Goal: Task Accomplishment & Management: Manage account settings

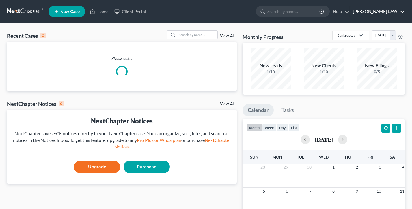
click at [384, 11] on link "JERRY WRIGHT LAW" at bounding box center [377, 11] width 55 height 10
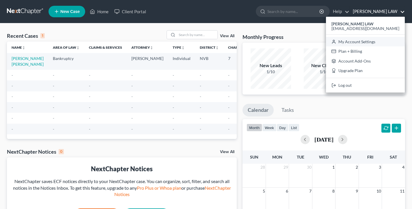
click at [368, 43] on link "My Account Settings" at bounding box center [365, 42] width 79 height 10
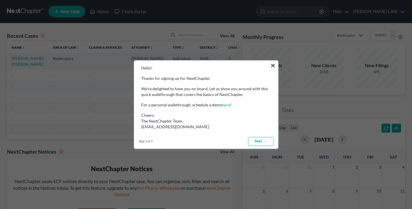
select select "49"
select select "24"
select select "31"
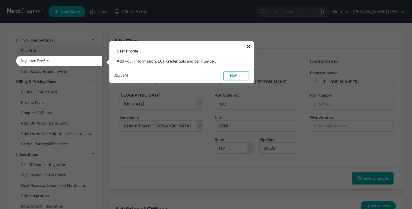
click at [249, 44] on button "×" at bounding box center [247, 46] width 5 height 9
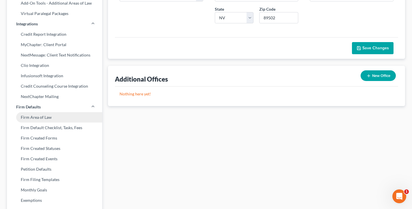
scroll to position [120, 0]
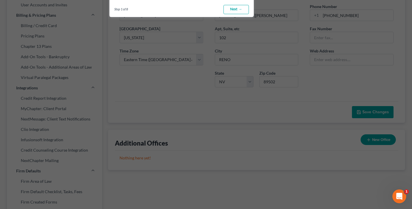
scroll to position [0, 0]
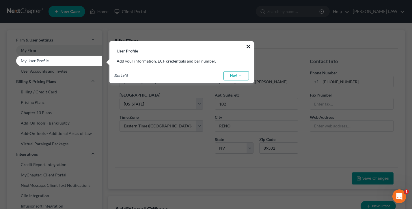
click at [247, 43] on button "×" at bounding box center [247, 46] width 5 height 9
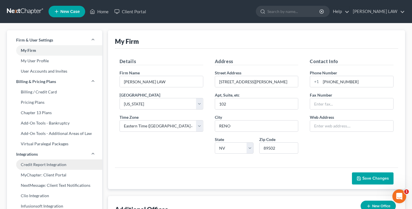
click at [47, 164] on link "Credit Report Integration" at bounding box center [54, 164] width 95 height 10
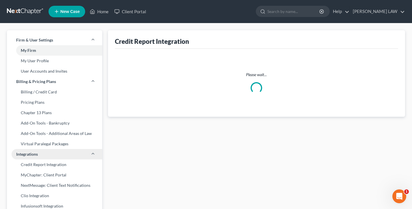
select select "31"
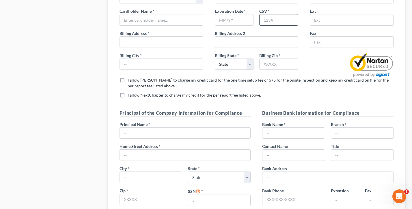
scroll to position [578, 0]
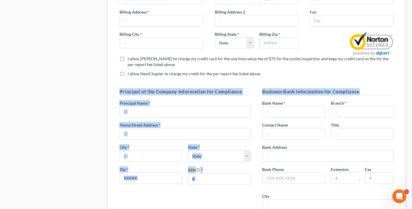
drag, startPoint x: 360, startPoint y: 91, endPoint x: 261, endPoint y: 84, distance: 99.2
click at [261, 84] on form "We have partnered with Xactus to provide tri-merge credit reports from all thre…" at bounding box center [256, 125] width 285 height 1290
click at [249, 88] on form "We have partnered with Xactus to provide tri-merge credit reports from all thre…" at bounding box center [256, 125] width 285 height 1290
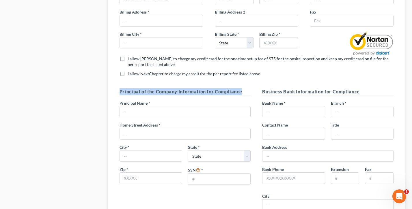
drag, startPoint x: 247, startPoint y: 92, endPoint x: 120, endPoint y: 81, distance: 127.1
click at [120, 82] on form "We have partnered with Xactus to provide tri-merge credit reports from all thre…" at bounding box center [256, 125] width 285 height 1290
click at [120, 81] on div "Billing City * Billing State * State AL AK AR AZ CA CO CT DE DC FL GA GU HI ID …" at bounding box center [256, 56] width 285 height 50
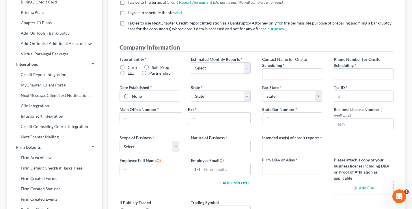
scroll to position [0, 0]
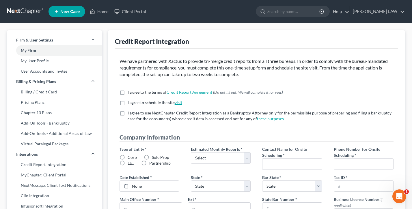
click at [178, 103] on link "visit" at bounding box center [177, 102] width 7 height 5
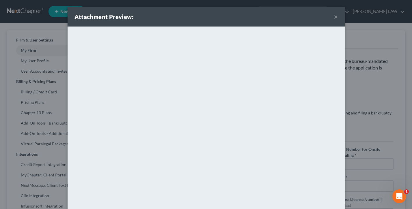
click at [336, 15] on button "×" at bounding box center [335, 16] width 4 height 7
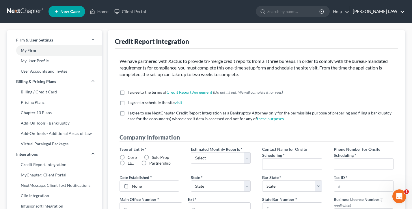
click at [378, 11] on link "JERRY WRIGHT LAW" at bounding box center [377, 11] width 55 height 10
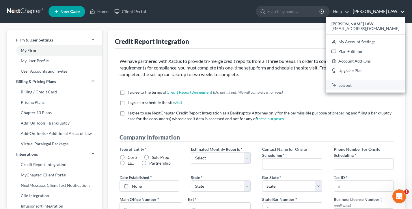
click at [365, 84] on link "Log out" at bounding box center [365, 85] width 79 height 10
